Goal: Transaction & Acquisition: Obtain resource

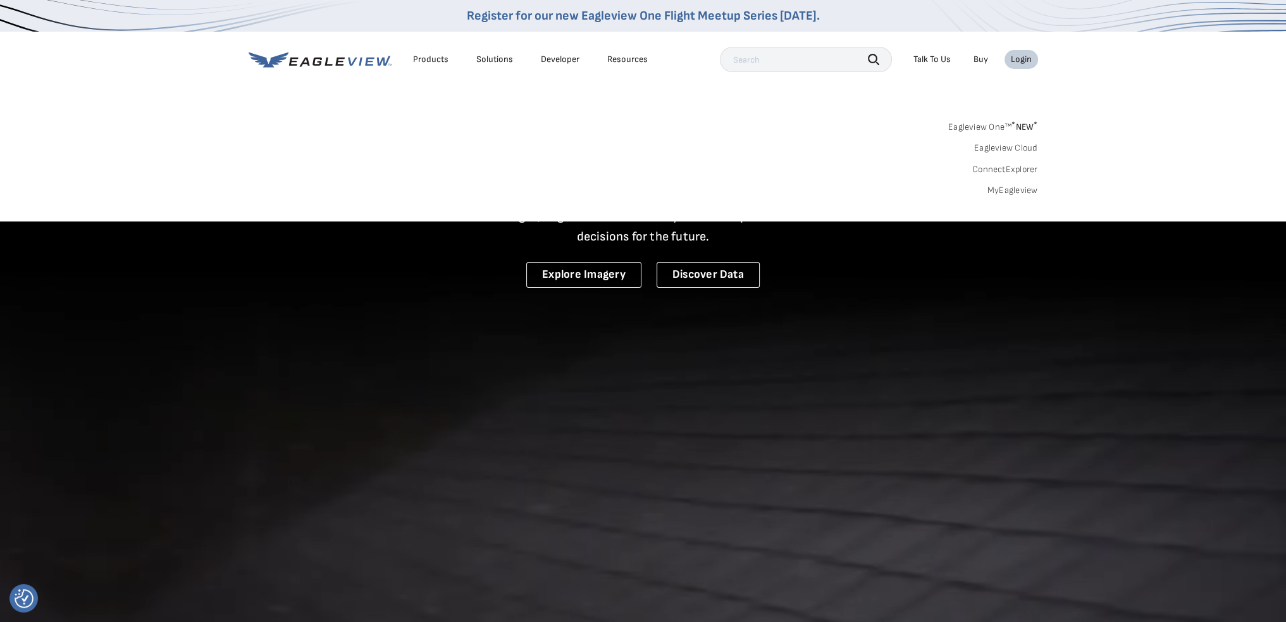
click at [1025, 193] on link "MyEagleview" at bounding box center [1013, 190] width 51 height 11
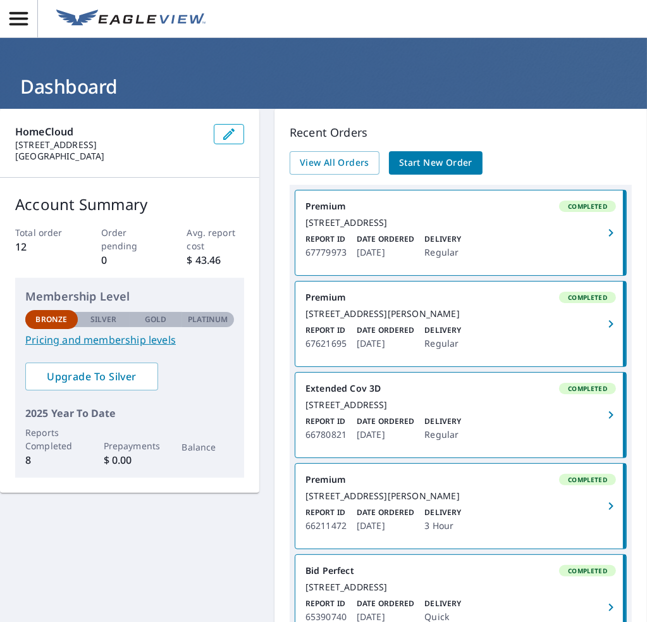
click at [376, 228] on div "[STREET_ADDRESS]" at bounding box center [461, 222] width 311 height 11
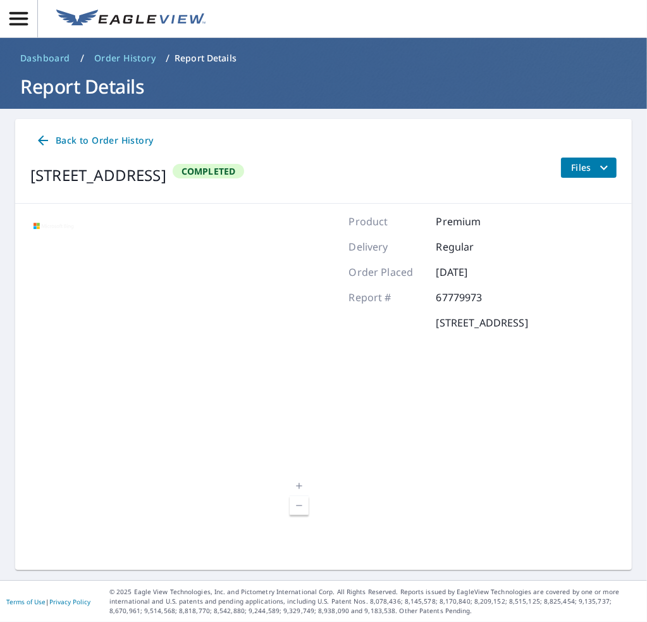
click at [579, 165] on span "Files" at bounding box center [591, 167] width 40 height 15
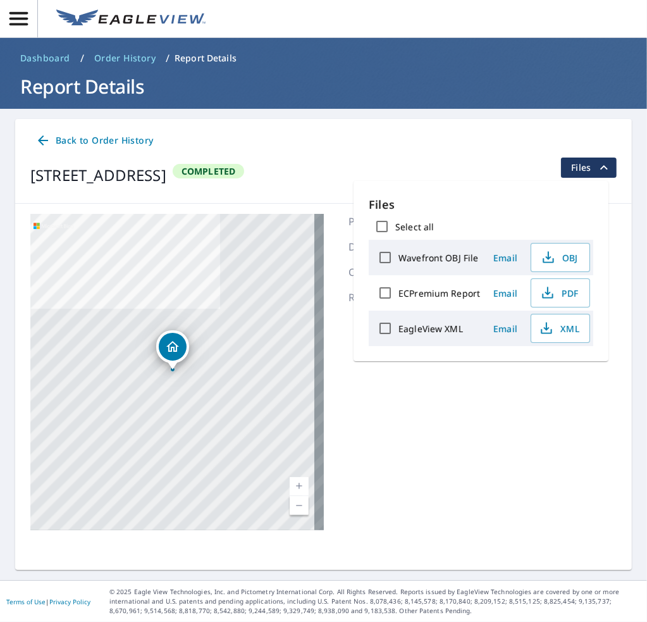
click at [557, 292] on span "PDF" at bounding box center [559, 292] width 40 height 15
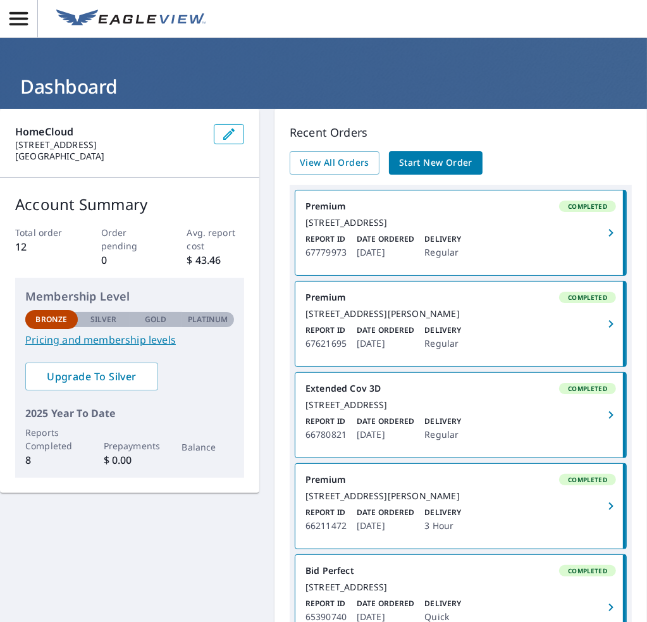
click at [387, 319] on div "3635 Glidewell Ct Durham, NC 27707" at bounding box center [461, 313] width 311 height 11
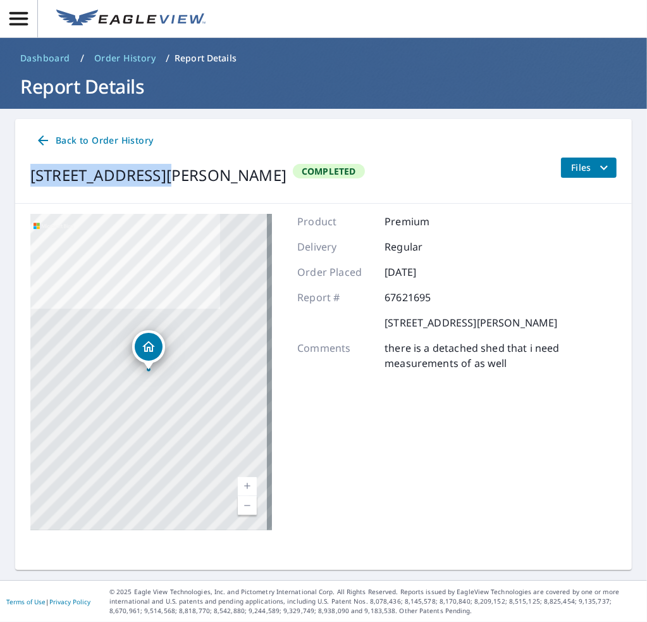
drag, startPoint x: 155, startPoint y: 179, endPoint x: 30, endPoint y: 177, distance: 124.7
click at [30, 177] on div "3635 Glidewell Ct Durham, NC 27707" at bounding box center [158, 175] width 256 height 23
copy div "3635 Glidewell Ct"
click at [597, 167] on icon "filesDropdownBtn-67621695" at bounding box center [604, 167] width 15 height 15
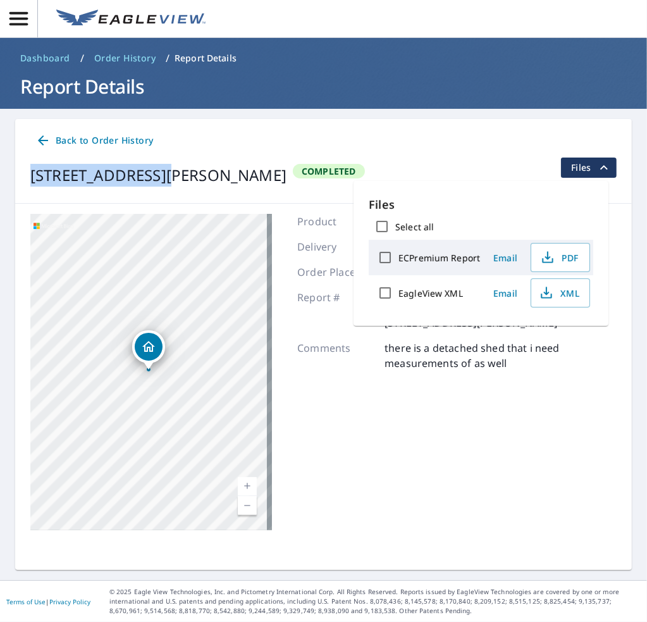
click at [562, 263] on span "PDF" at bounding box center [559, 257] width 40 height 15
click at [449, 378] on div "Product Premium Delivery Regular Order Placed Sep 26, 2025 Report # 67621695 36…" at bounding box center [456, 372] width 319 height 316
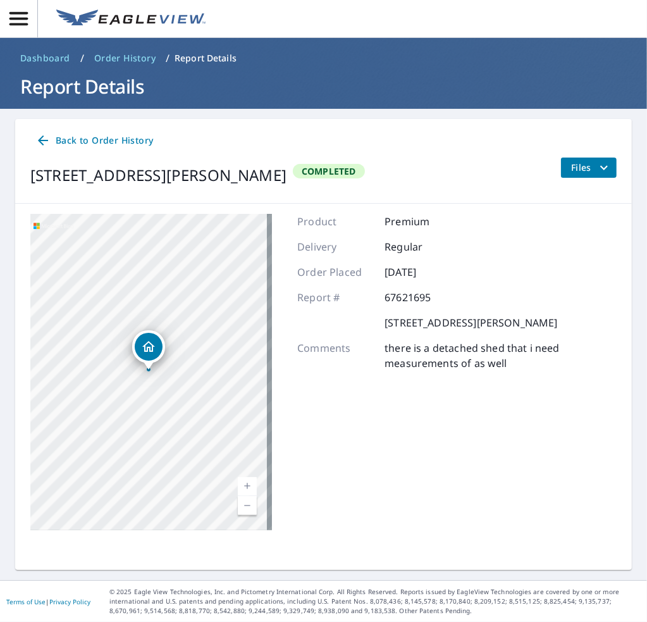
click at [91, 134] on span "Back to Order History" at bounding box center [94, 141] width 118 height 16
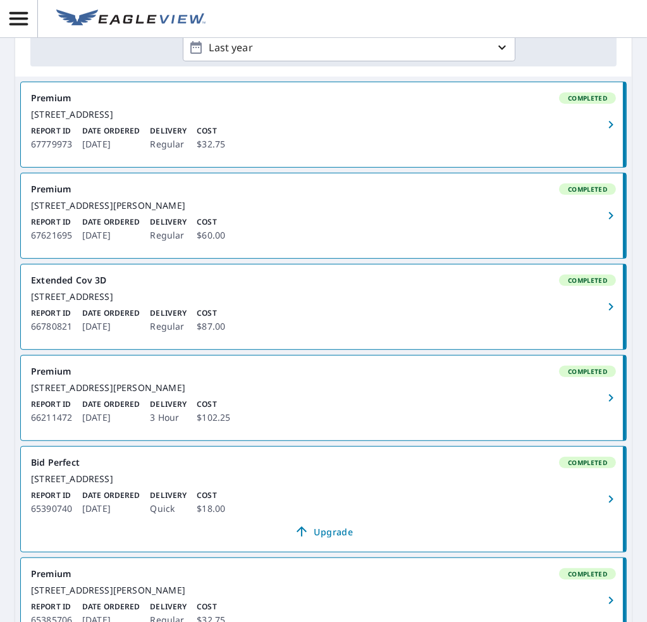
scroll to position [316, 0]
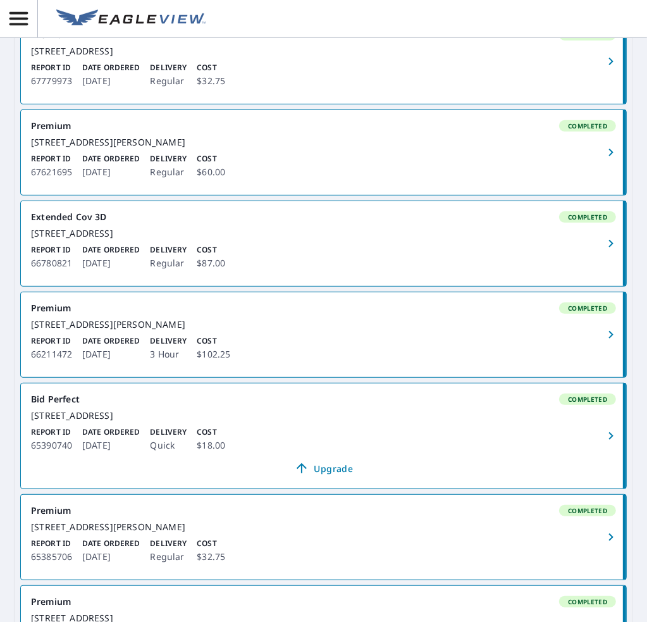
click at [273, 271] on div "Report ID 66780821 Date Ordered Aug 05, 2025 Delivery Regular Cost $87.00" at bounding box center [323, 257] width 585 height 27
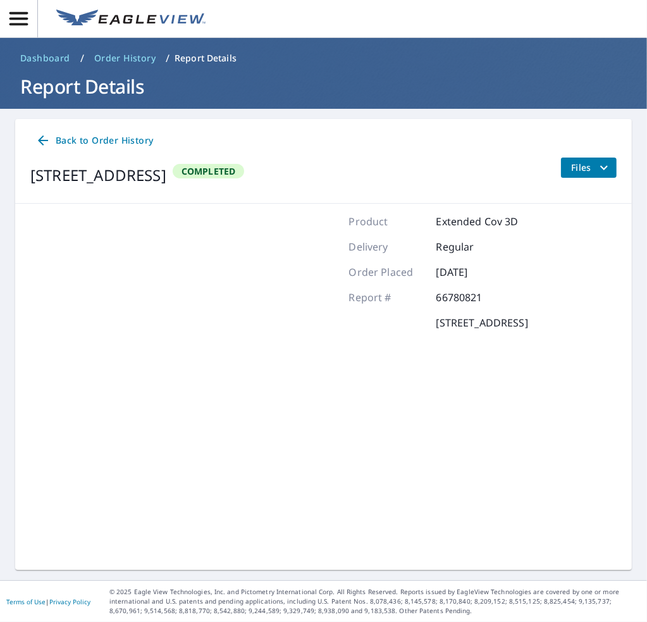
click at [585, 168] on span "Files" at bounding box center [591, 167] width 40 height 15
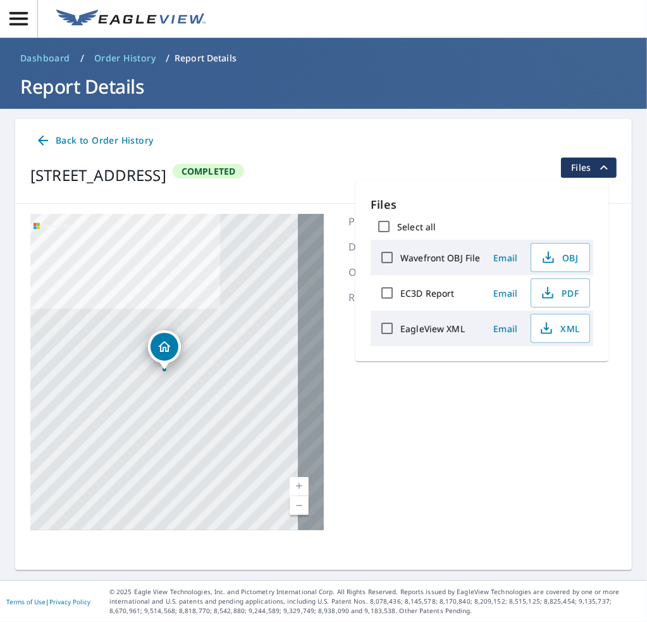
click at [564, 298] on span "PDF" at bounding box center [559, 292] width 40 height 15
click at [277, 142] on div "Back to Order History" at bounding box center [323, 140] width 586 height 23
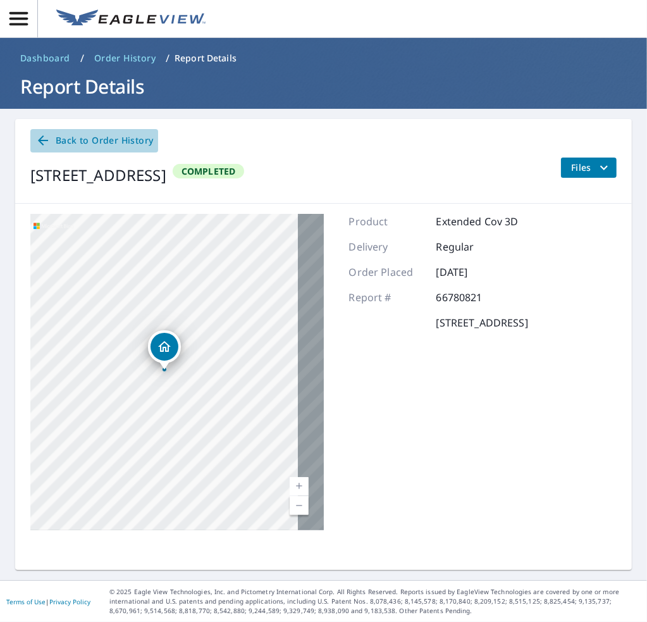
click at [122, 138] on span "Back to Order History" at bounding box center [94, 141] width 118 height 16
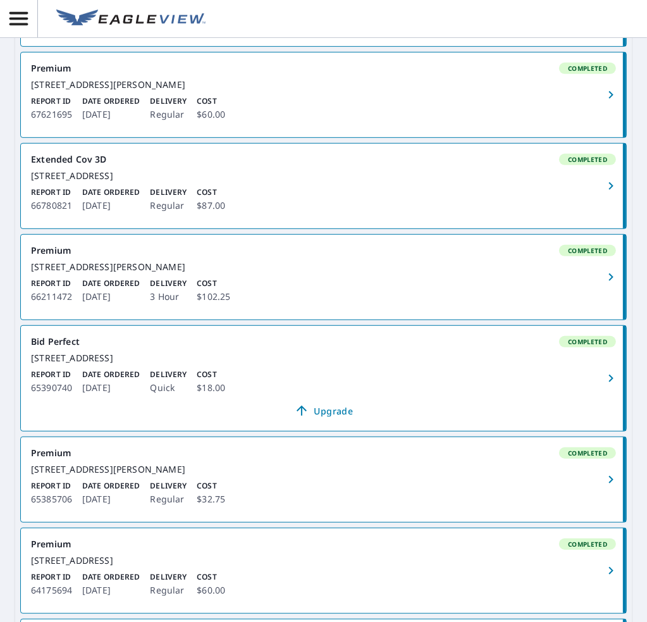
scroll to position [443, 0]
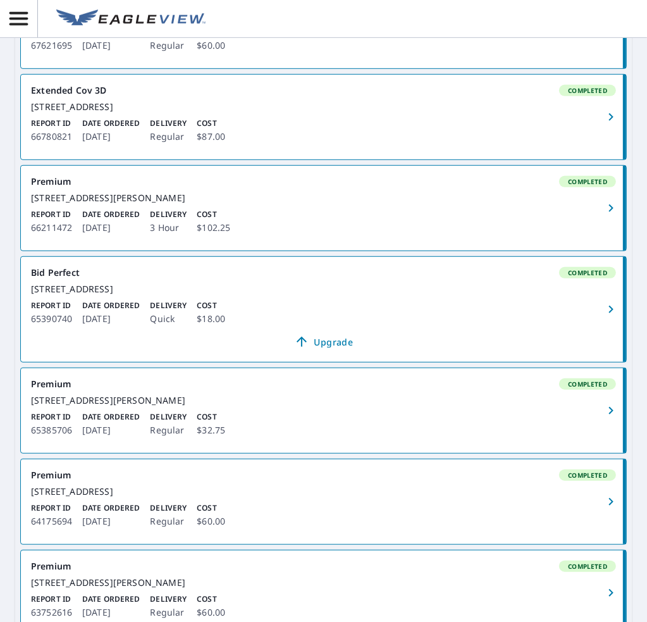
click at [314, 235] on div "Report ID 66211472 Date Ordered Jul 02, 2025 Delivery 3 Hour Cost $102.25" at bounding box center [323, 222] width 585 height 27
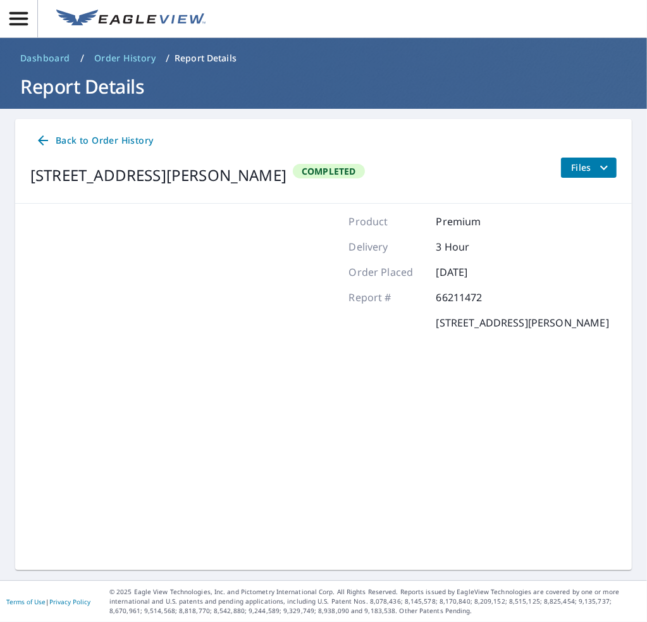
click at [550, 166] on div "500 Tippett Rd Zebulon, NC 27597 Completed Files" at bounding box center [323, 175] width 586 height 35
click at [561, 168] on button "Files" at bounding box center [589, 168] width 56 height 20
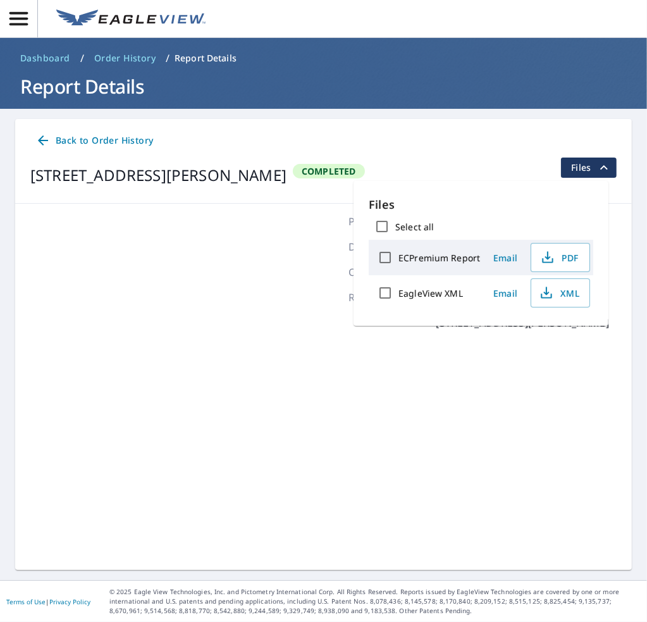
click at [574, 261] on span "PDF" at bounding box center [559, 257] width 40 height 15
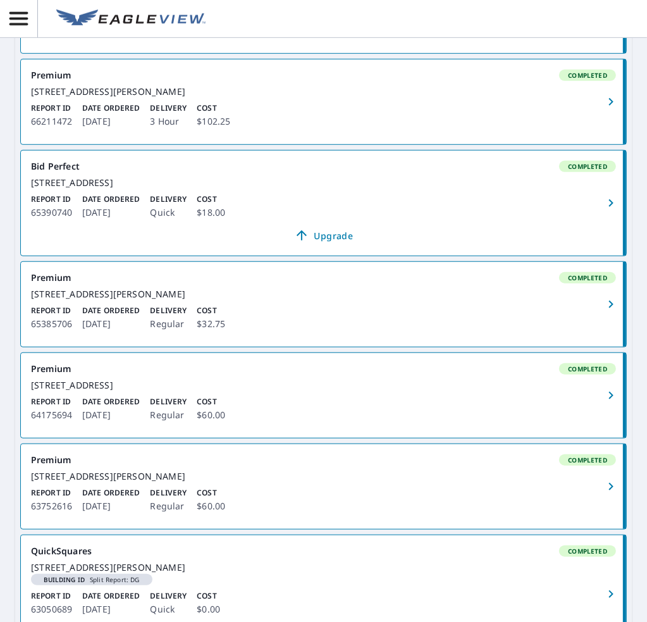
scroll to position [569, 0]
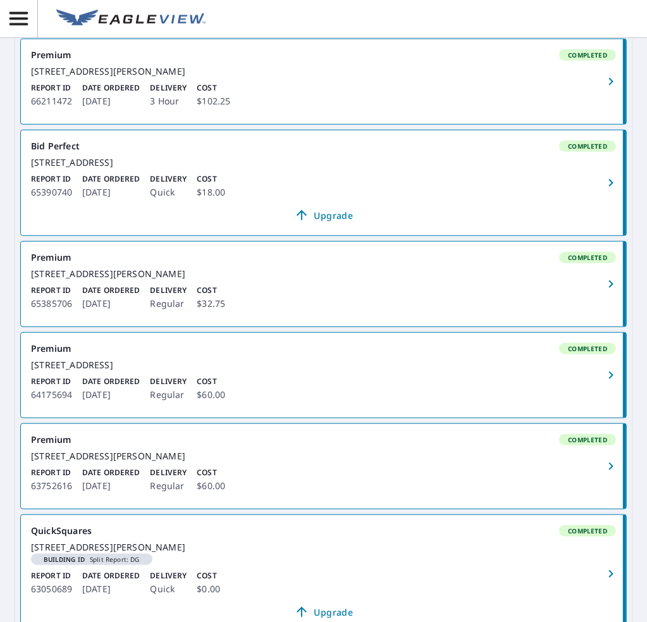
click at [299, 326] on link "Premium Completed 315 Clark St Durham, NC 27701 Report ID 65385706 Date Ordered…" at bounding box center [323, 284] width 605 height 85
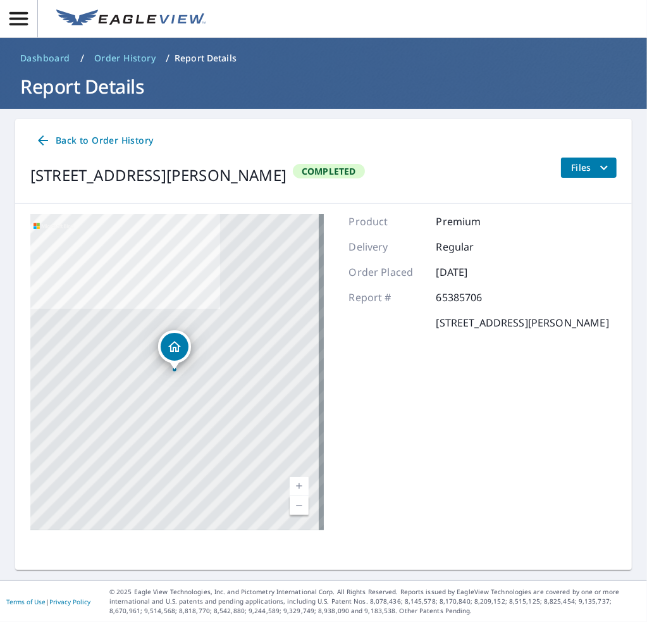
click at [597, 169] on icon "filesDropdownBtn-65385706" at bounding box center [604, 167] width 15 height 15
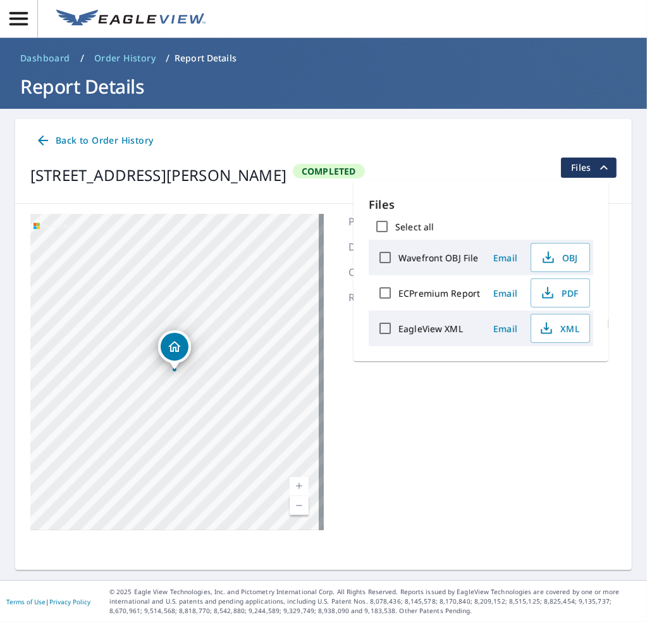
click at [559, 297] on span "PDF" at bounding box center [559, 292] width 40 height 15
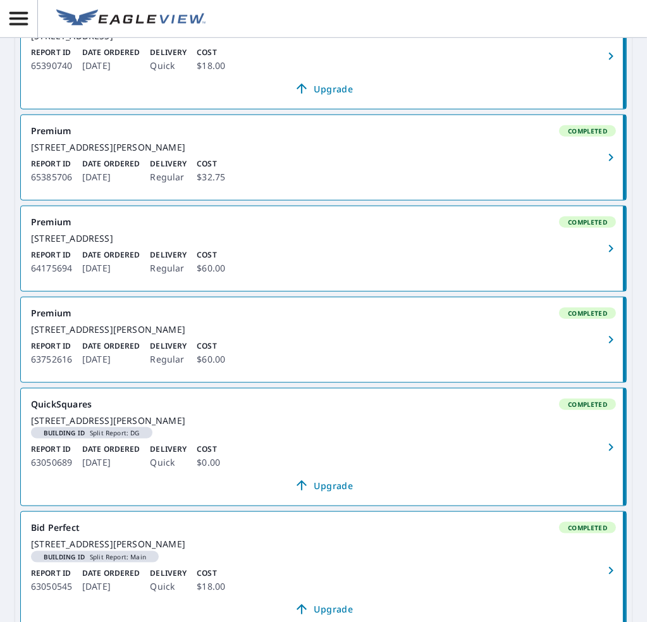
scroll to position [822, 0]
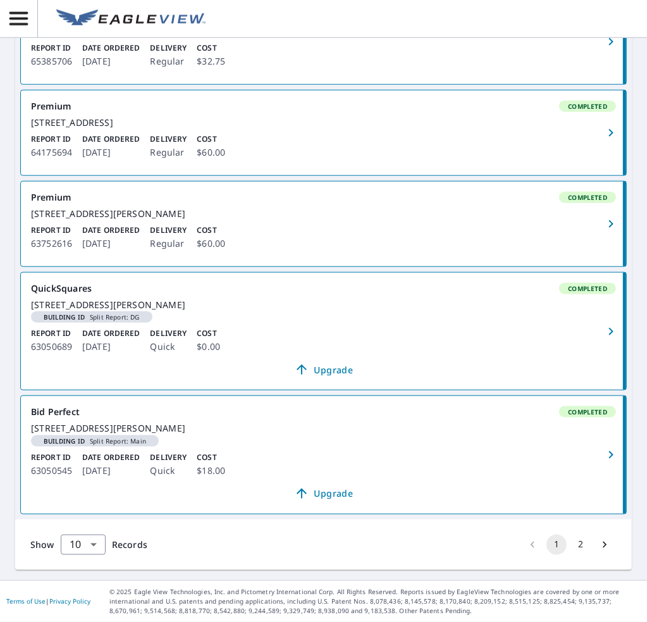
click at [316, 220] on div "1408 Ferrell Ct Creedmoor, NC 27522" at bounding box center [323, 213] width 585 height 11
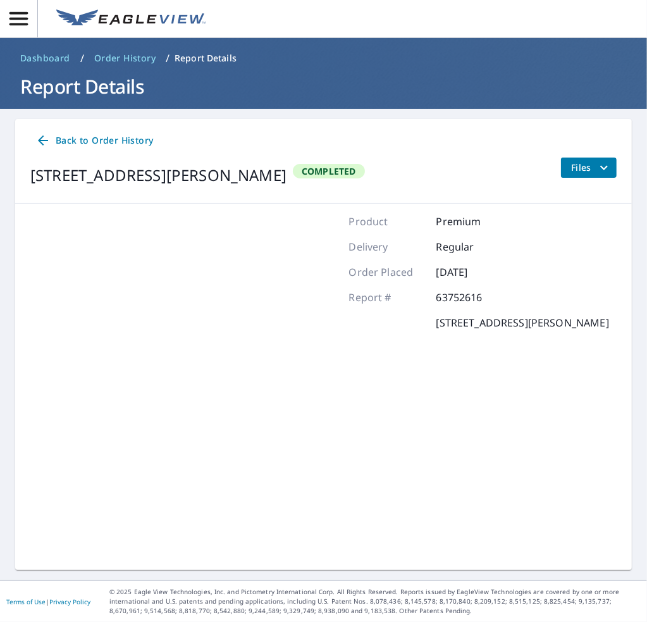
click at [561, 166] on button "Files" at bounding box center [589, 168] width 56 height 20
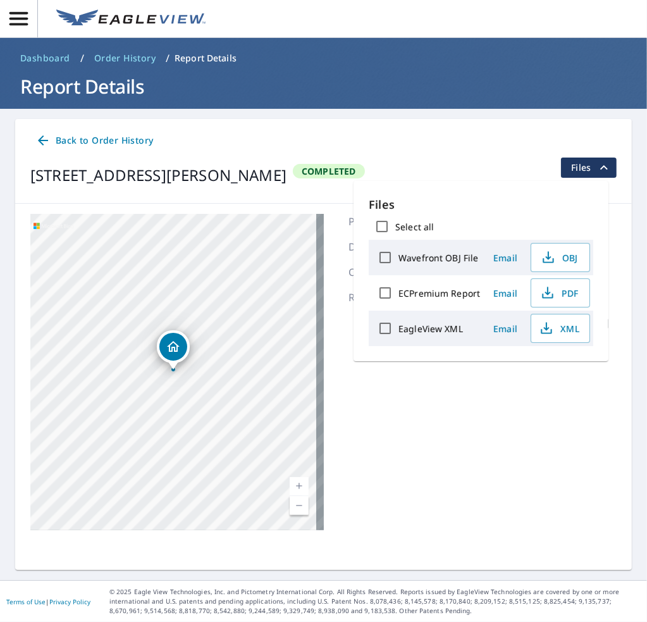
click at [561, 294] on span "PDF" at bounding box center [559, 292] width 40 height 15
click at [108, 141] on span "Back to Order History" at bounding box center [94, 141] width 118 height 16
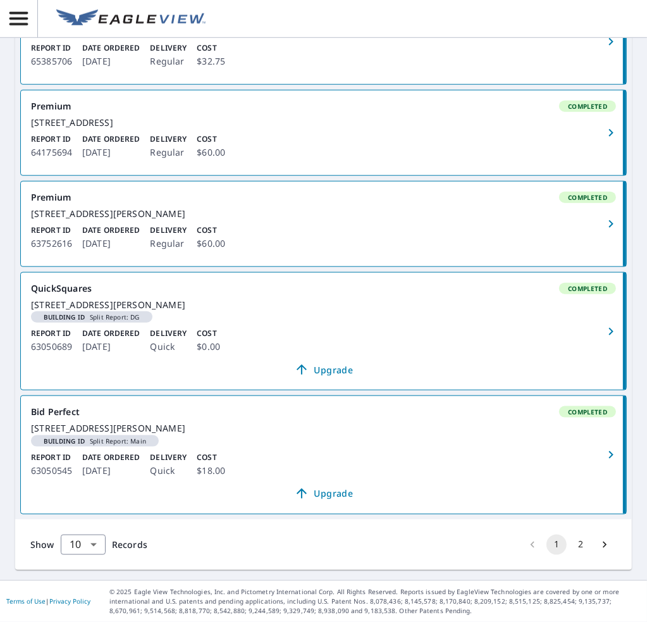
scroll to position [922, 0]
click at [571, 545] on button "2" at bounding box center [581, 545] width 20 height 20
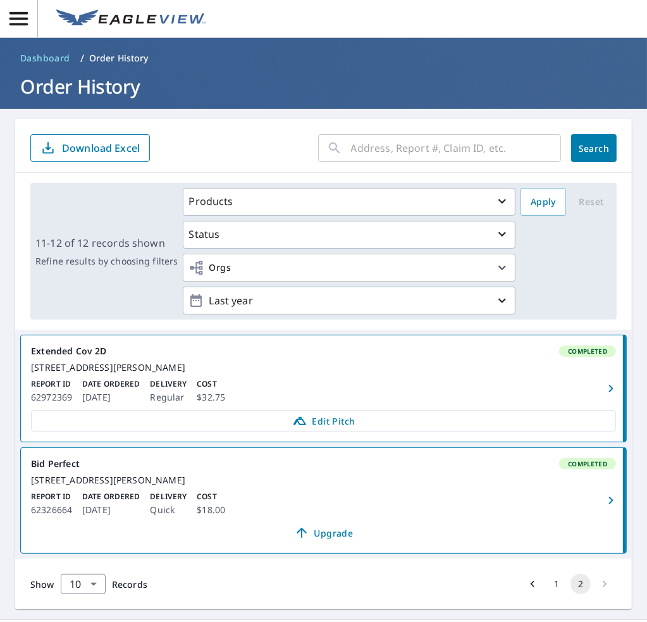
scroll to position [61, 0]
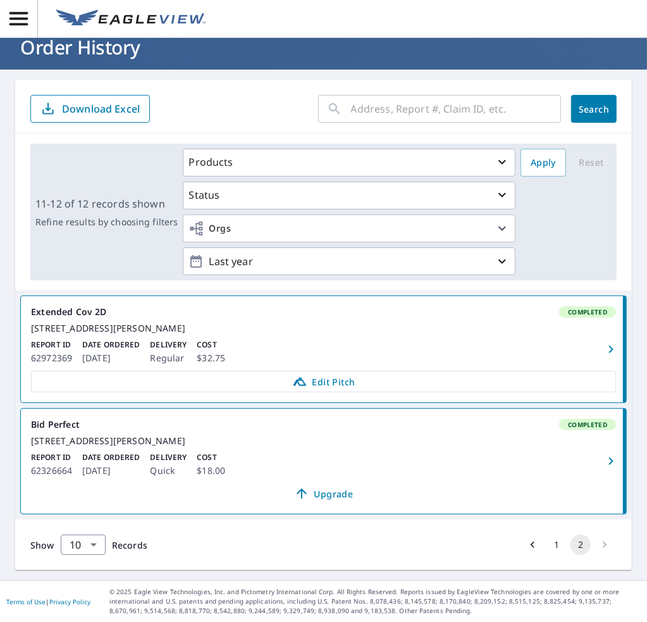
click at [210, 435] on div "1403 Ainsworth Blvd Hillsborough, NC 27278" at bounding box center [323, 440] width 585 height 11
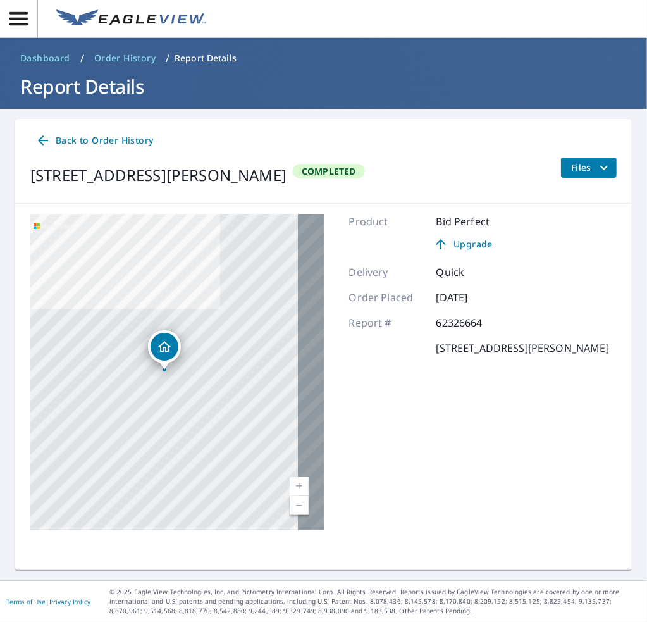
click at [585, 173] on span "Files" at bounding box center [591, 167] width 40 height 15
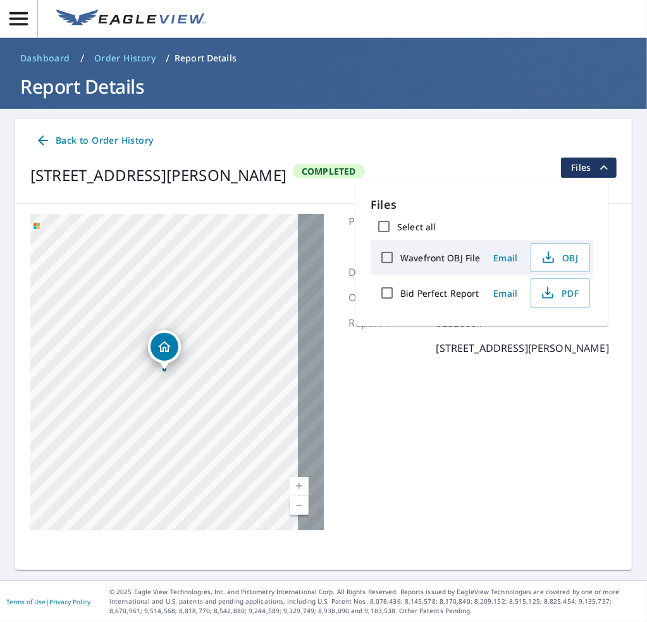
click at [561, 290] on span "PDF" at bounding box center [559, 292] width 40 height 15
click at [132, 144] on span "Back to Order History" at bounding box center [94, 141] width 118 height 16
